Goal: Book appointment/travel/reservation

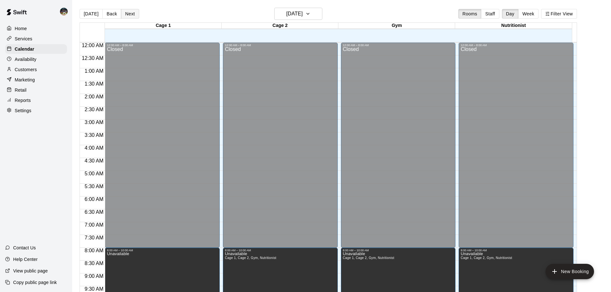
scroll to position [307, 0]
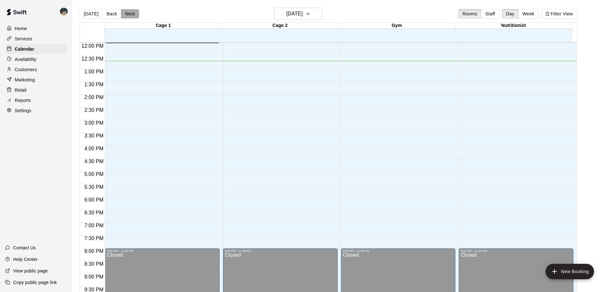
click at [127, 15] on button "Next" at bounding box center [130, 14] width 18 height 10
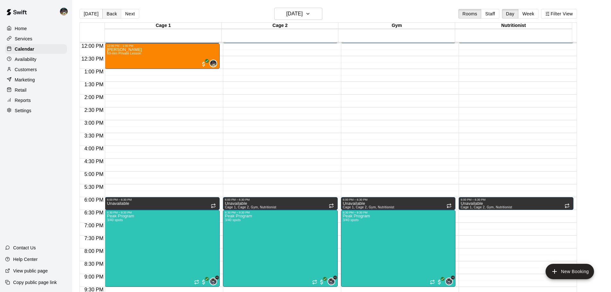
click at [111, 13] on button "Back" at bounding box center [111, 14] width 19 height 10
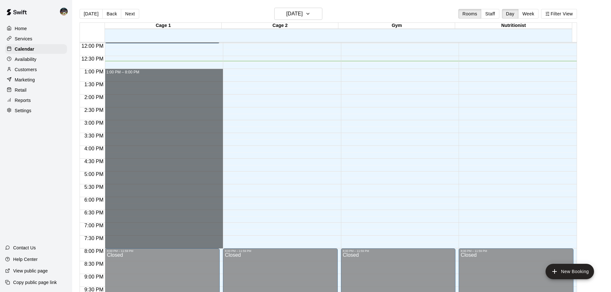
drag, startPoint x: 125, startPoint y: 71, endPoint x: 143, endPoint y: 244, distance: 174.3
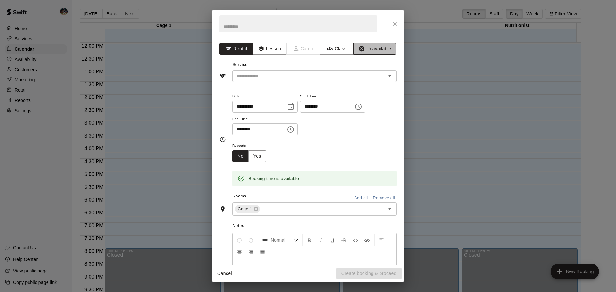
click at [376, 49] on button "Unavailable" at bounding box center [374, 49] width 43 height 12
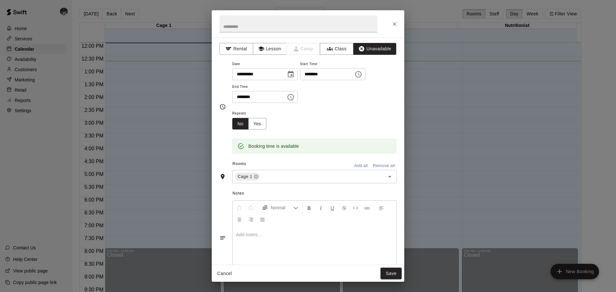
click at [352, 168] on button "Add all" at bounding box center [361, 166] width 21 height 10
click at [395, 273] on button "Save" at bounding box center [391, 274] width 21 height 12
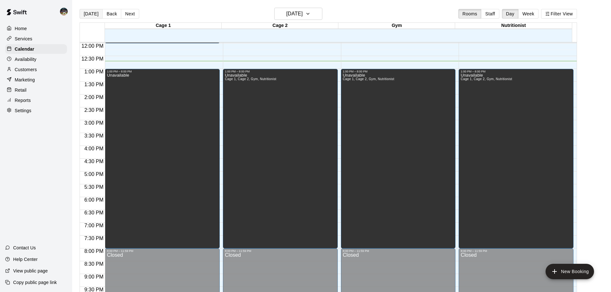
click at [89, 14] on button "[DATE]" at bounding box center [91, 14] width 23 height 10
click at [125, 9] on button "Next" at bounding box center [130, 14] width 18 height 10
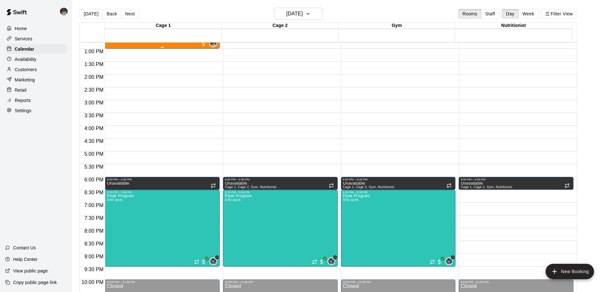
scroll to position [296, 0]
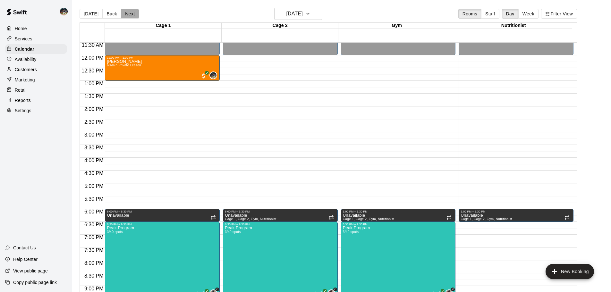
click at [136, 16] on button "Next" at bounding box center [130, 14] width 18 height 10
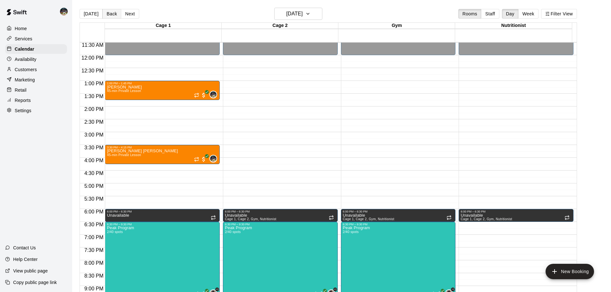
click at [102, 18] on button "Back" at bounding box center [111, 14] width 19 height 10
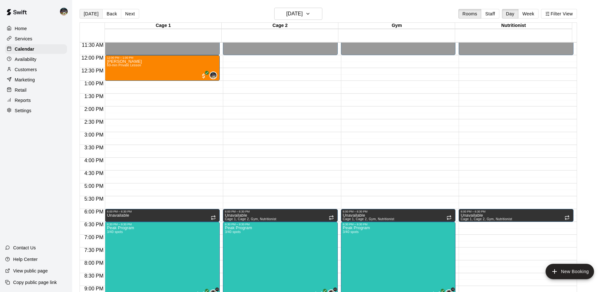
click at [96, 18] on button "[DATE]" at bounding box center [91, 14] width 23 height 10
